Goal: Find specific page/section: Find specific page/section

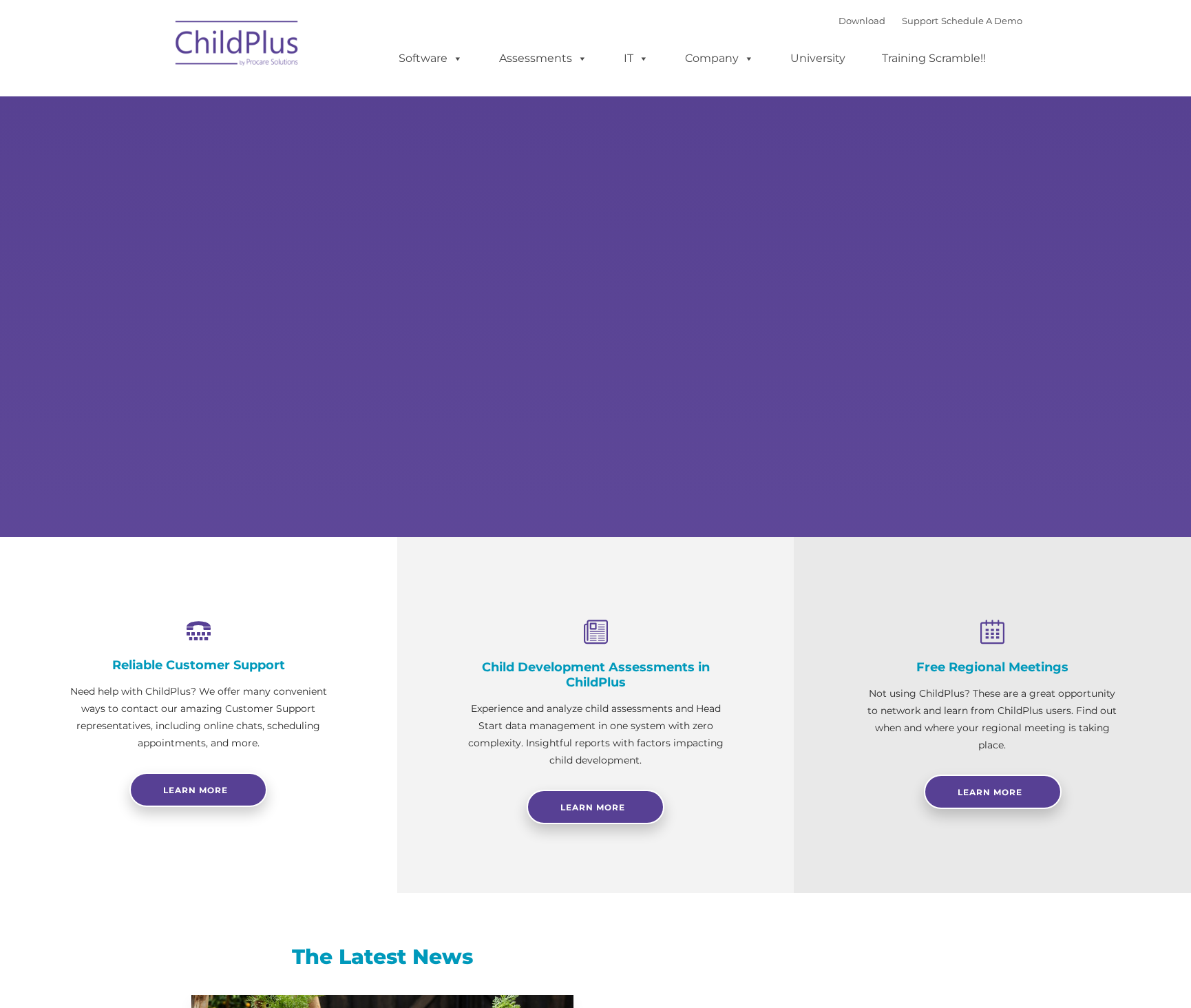
select select "MEDIUM"
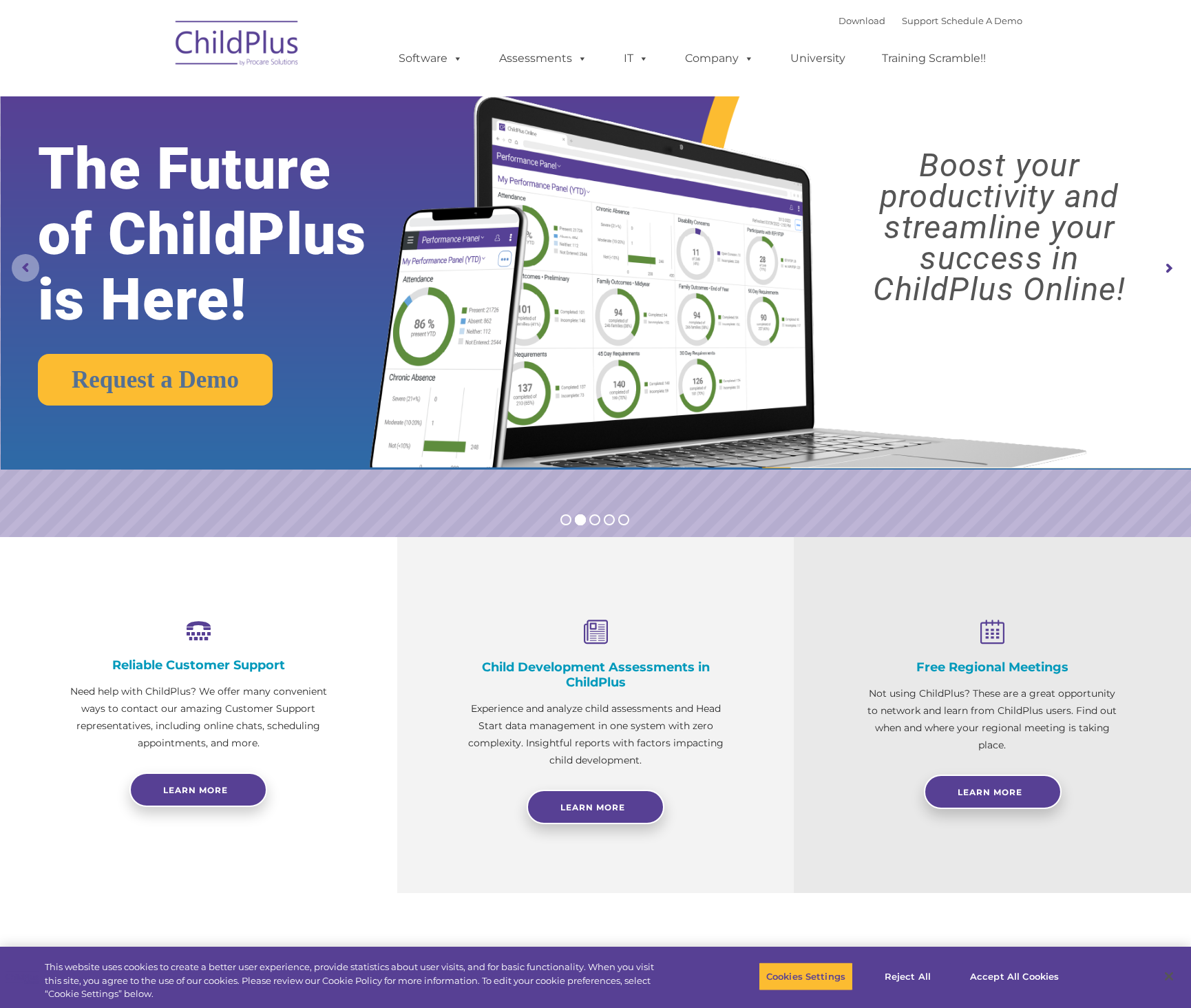
click at [25, 269] on rs-arrow at bounding box center [25, 267] width 27 height 27
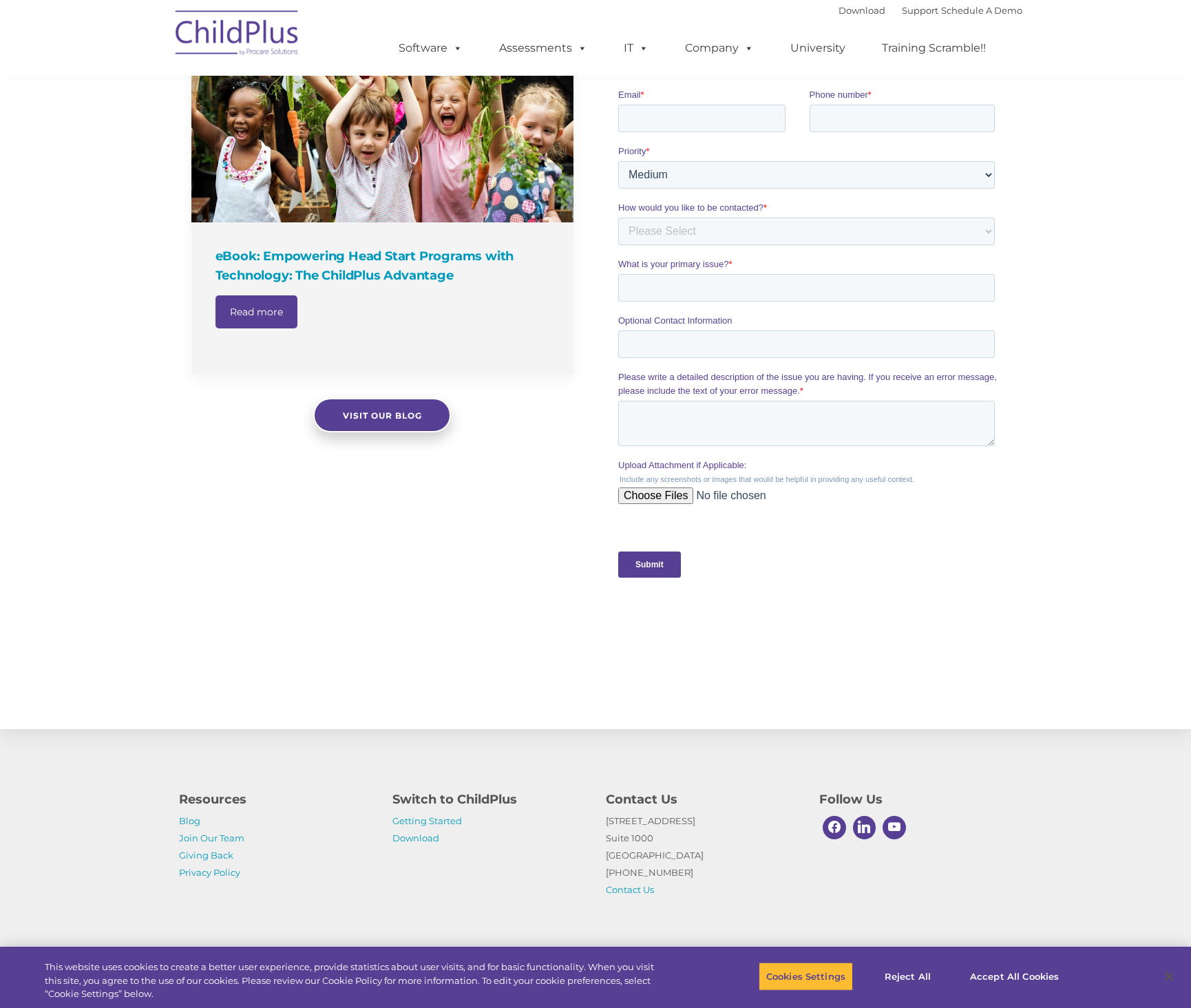
scroll to position [1003, 0]
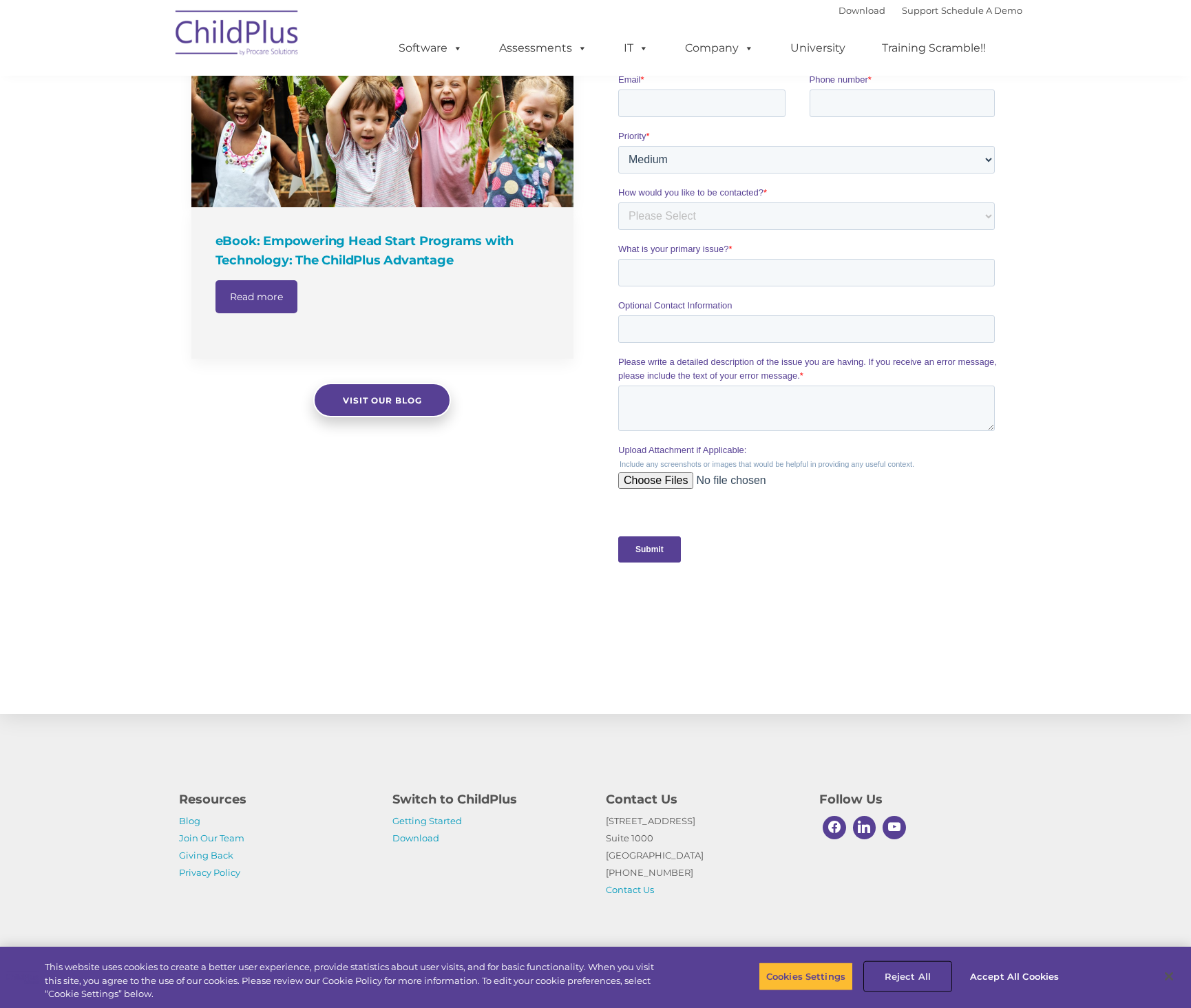
click at [916, 976] on button "Reject All" at bounding box center [908, 976] width 86 height 29
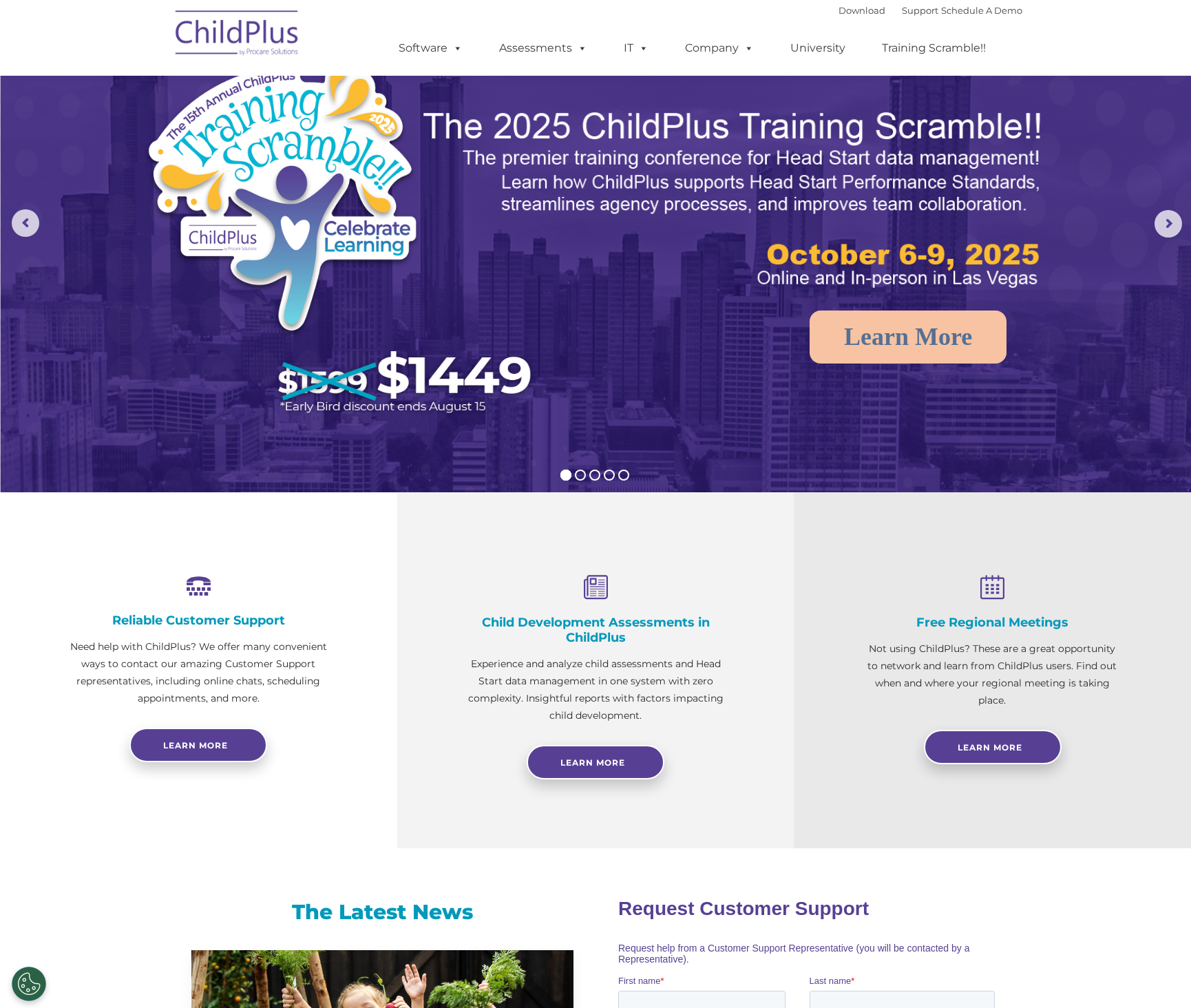
scroll to position [0, 0]
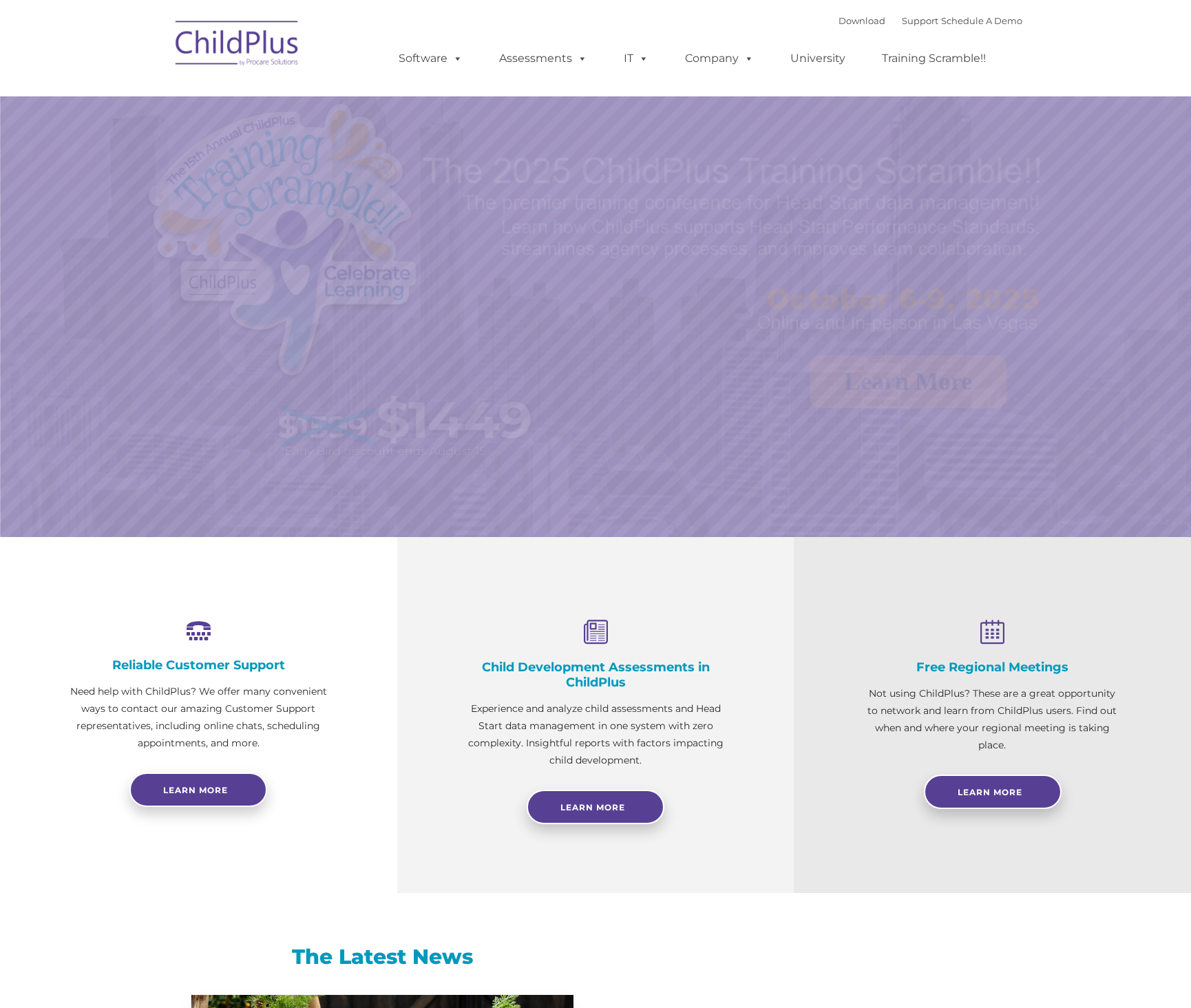
select select "MEDIUM"
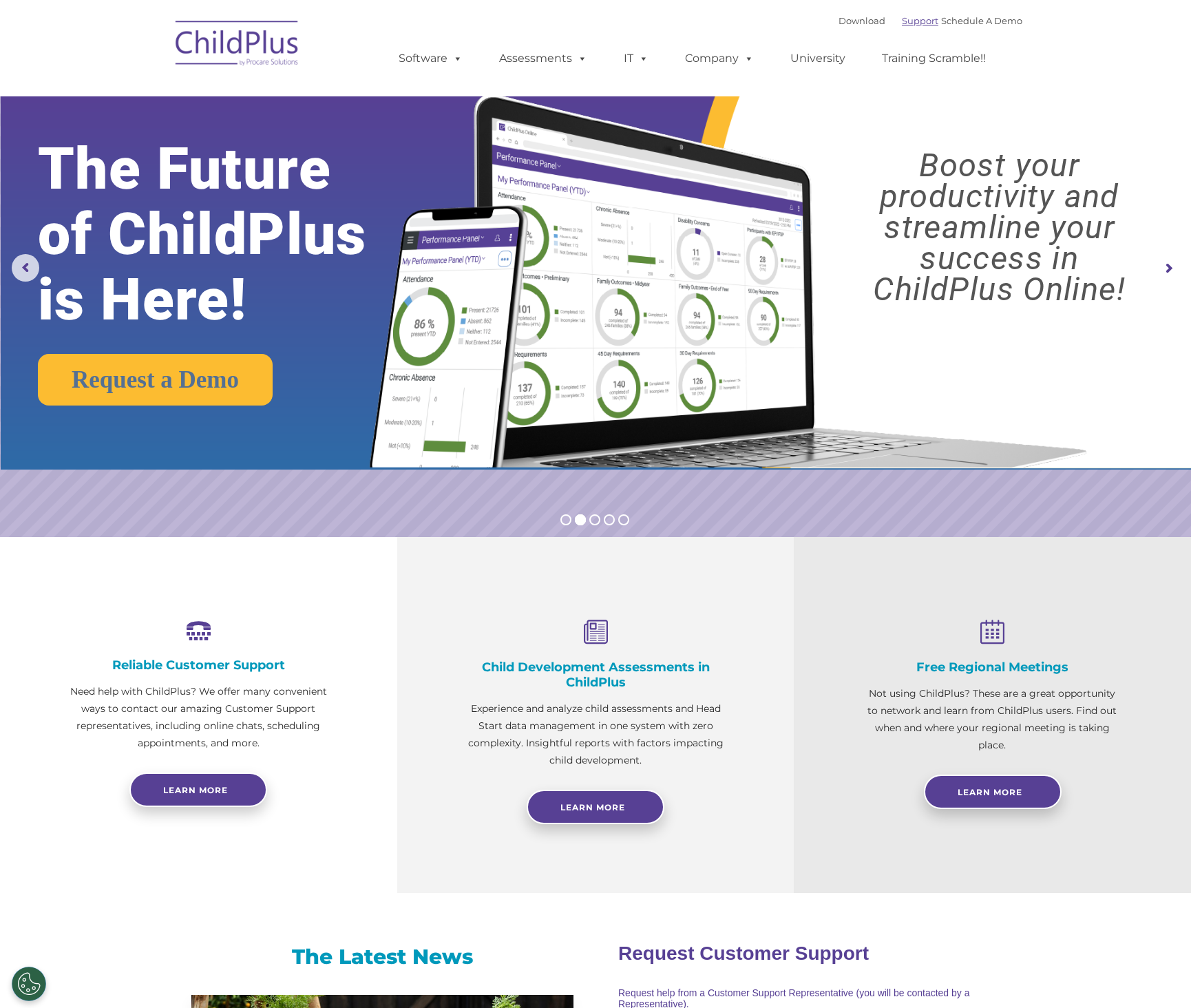
click at [902, 22] on link "Support" at bounding box center [920, 20] width 37 height 11
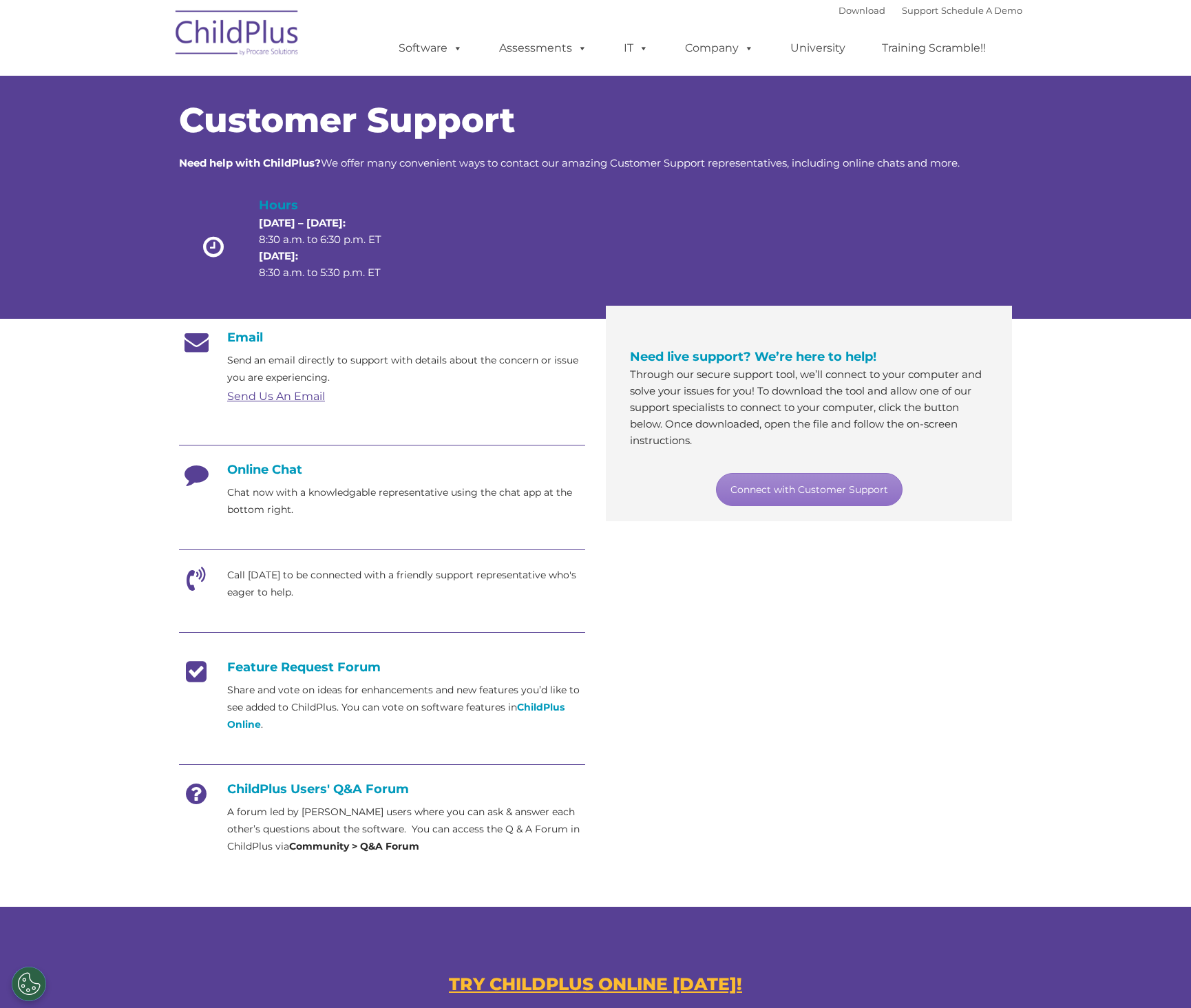
click at [839, 17] on div "Download Support | Schedule A Demo " at bounding box center [930, 10] width 184 height 20
click at [839, 15] on link "Download" at bounding box center [862, 10] width 47 height 11
